Goal: Task Accomplishment & Management: Use online tool/utility

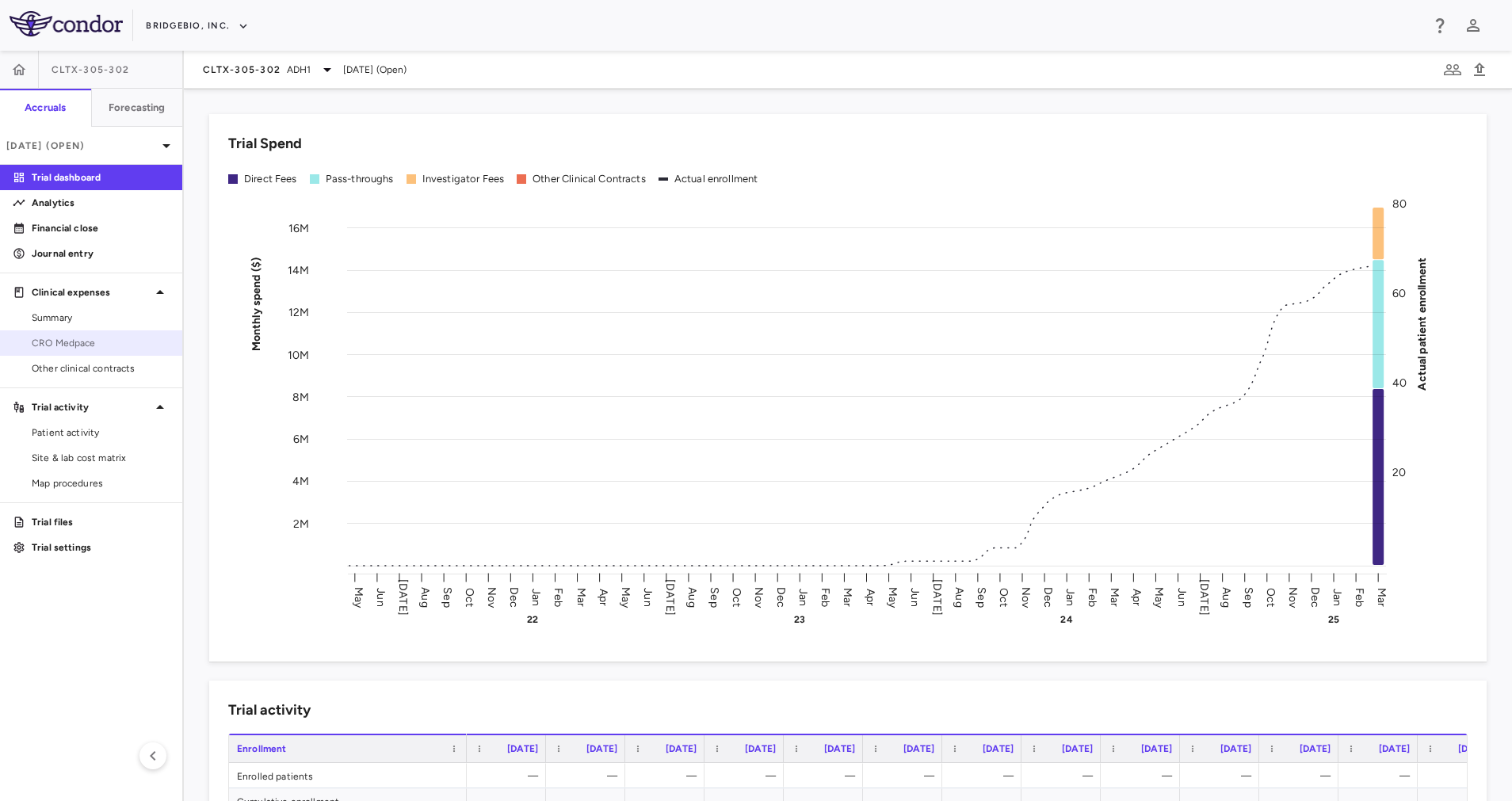
click at [73, 343] on span "CRO Medpace" at bounding box center [101, 343] width 138 height 15
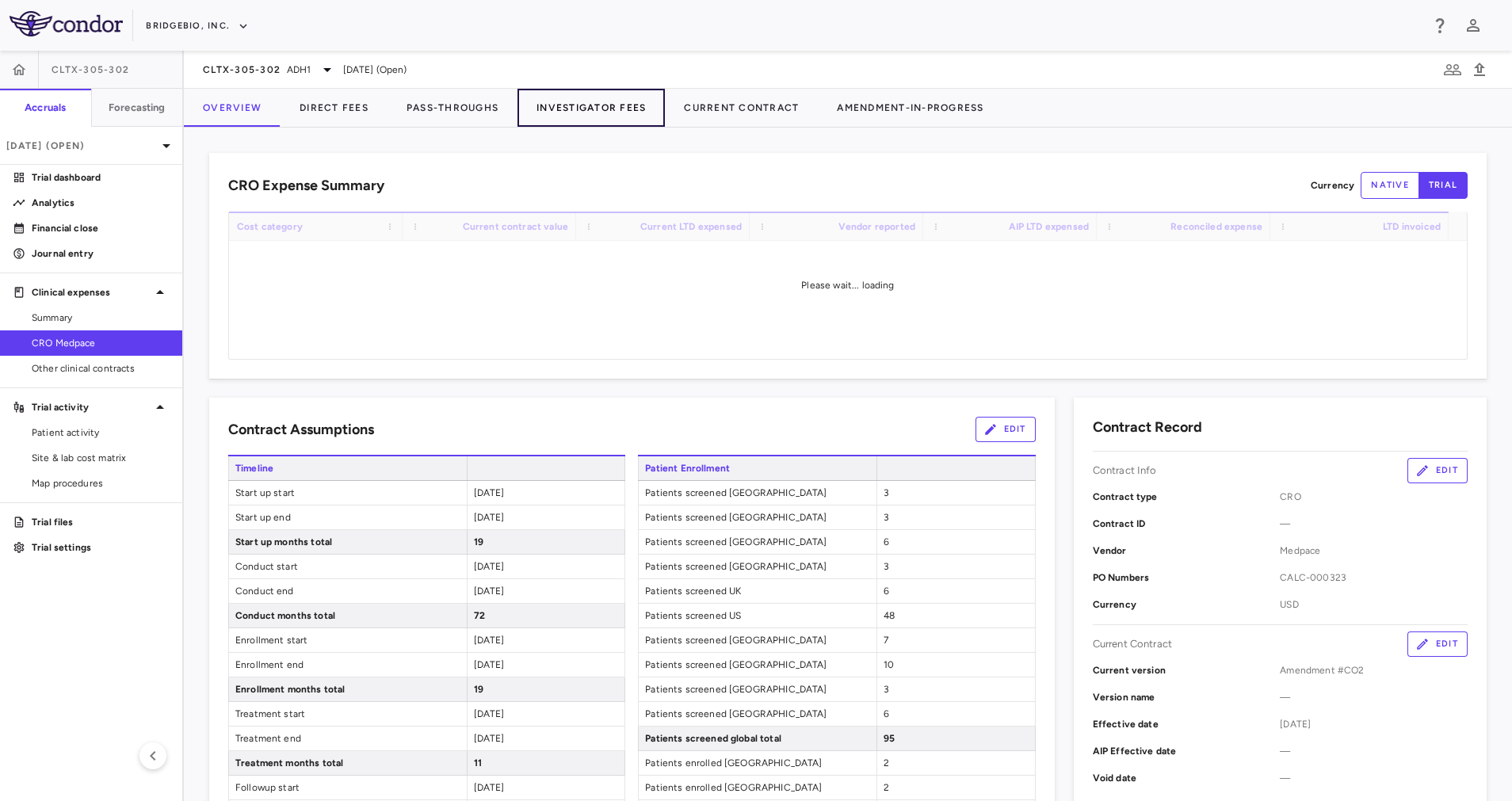
click at [580, 98] on button "Investigator Fees" at bounding box center [591, 108] width 148 height 38
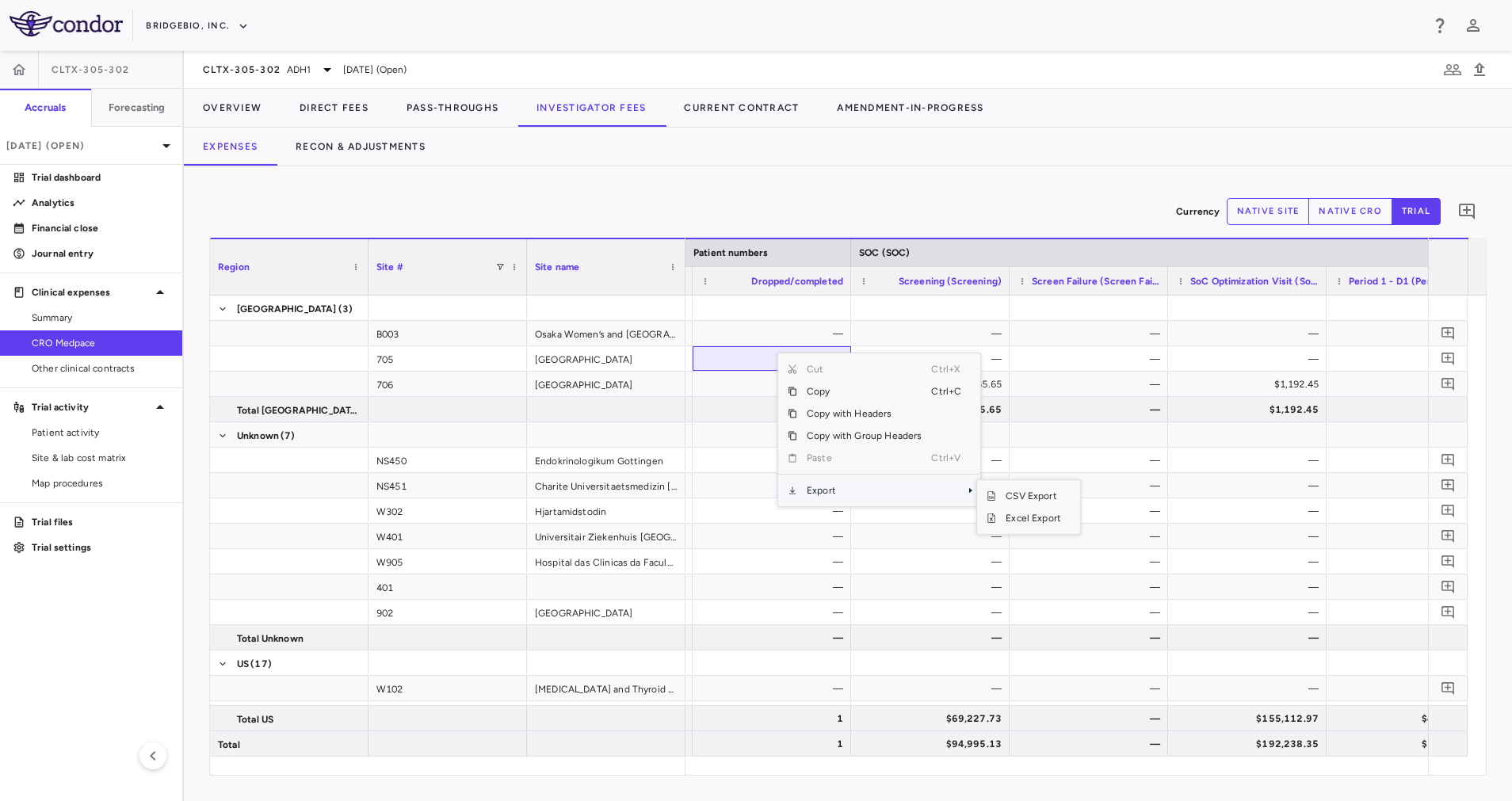
click at [841, 483] on span "Export" at bounding box center [864, 490] width 134 height 22
click at [1040, 516] on span "Excel Export" at bounding box center [1033, 519] width 74 height 22
